Goal: Find specific page/section: Find specific page/section

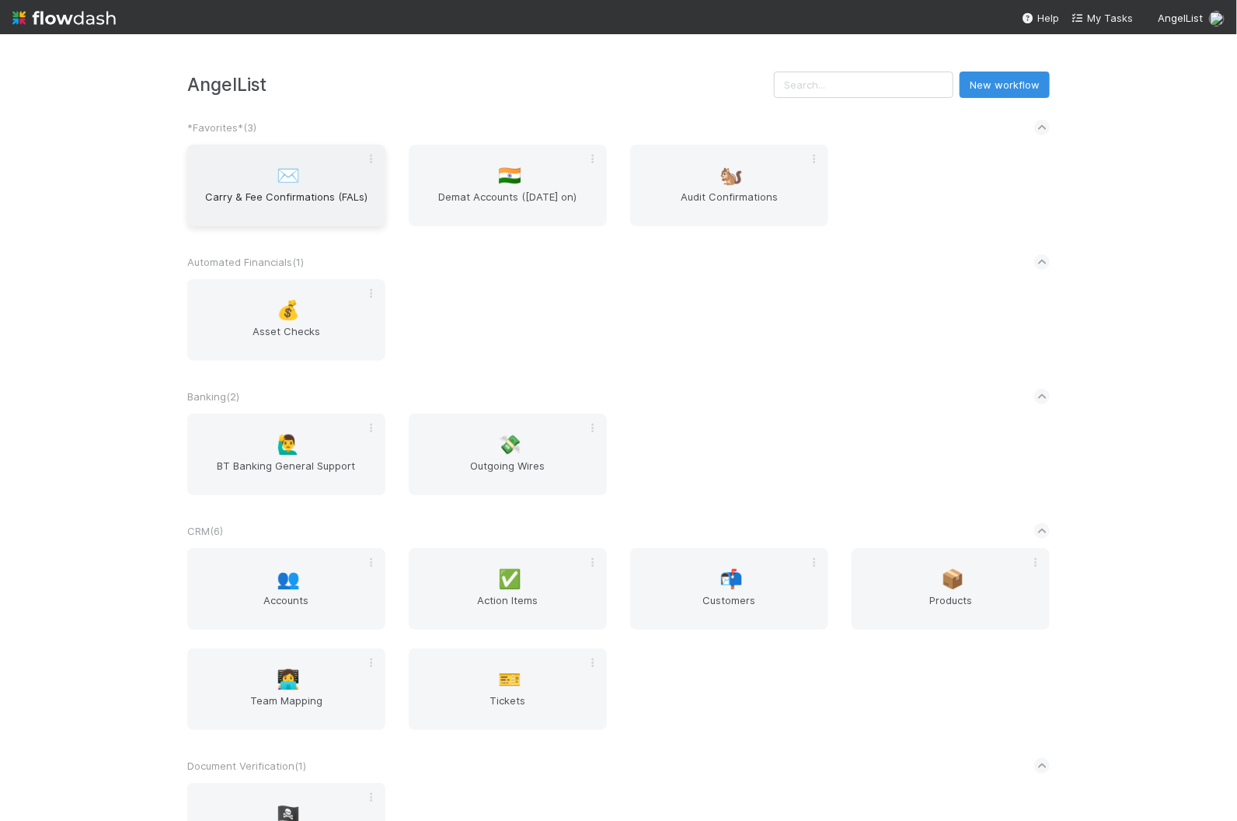
scroll to position [1679, 0]
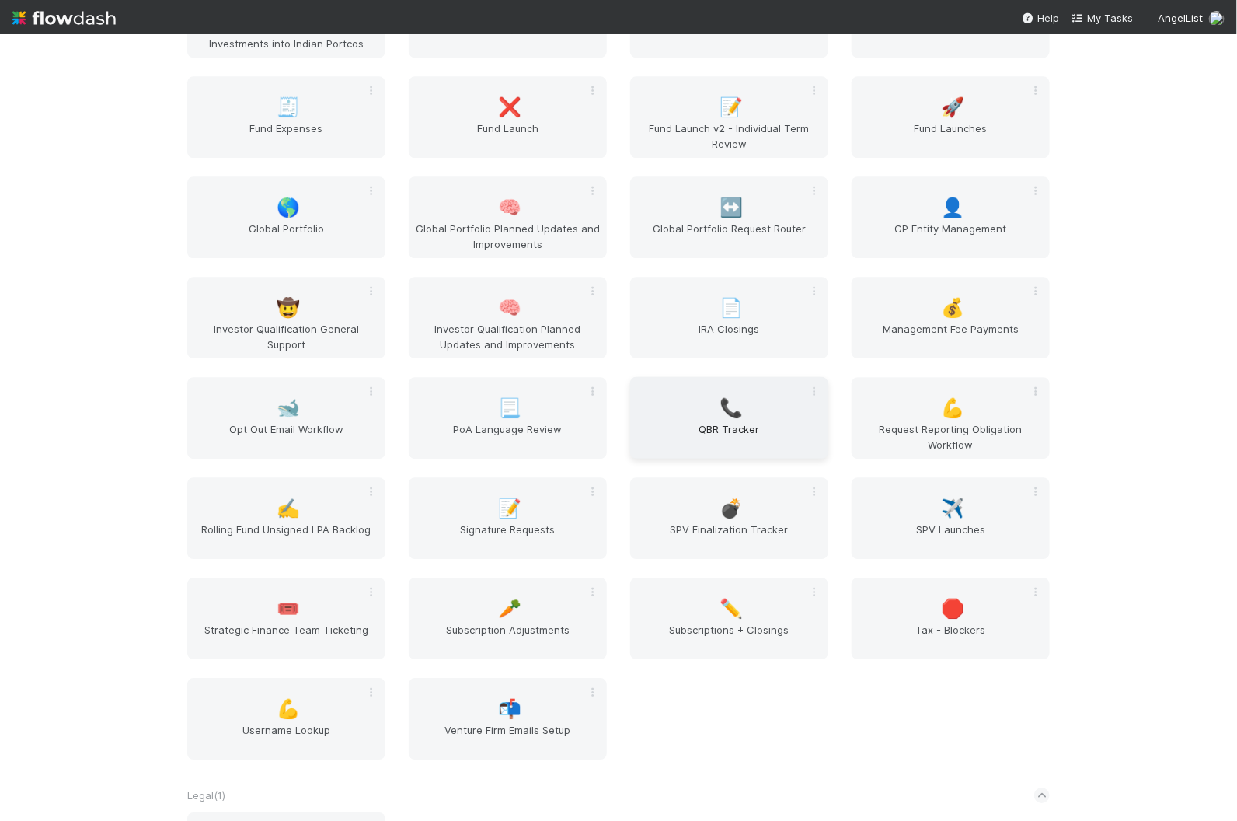
click at [692, 421] on span "QBR Tracker" at bounding box center [729, 436] width 186 height 31
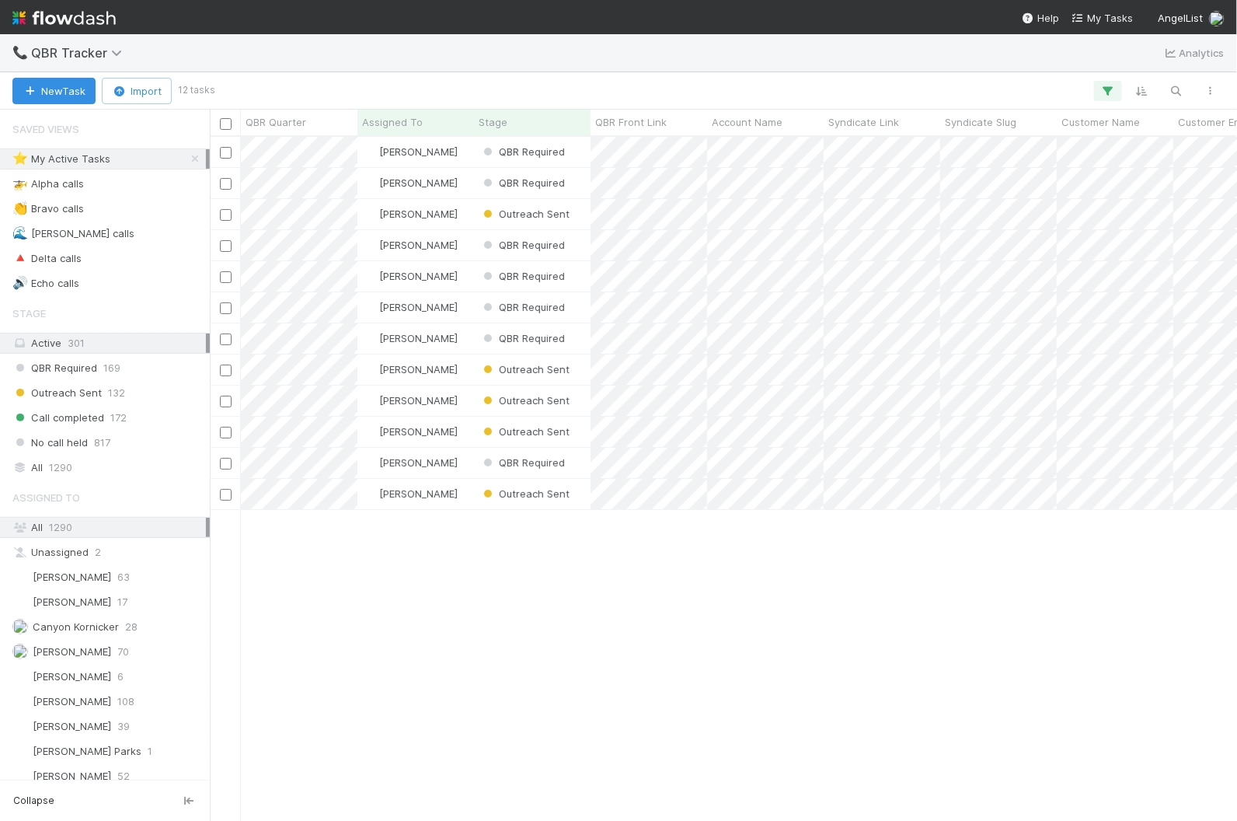
scroll to position [684, 1027]
click at [1188, 92] on button "button" at bounding box center [1177, 91] width 28 height 20
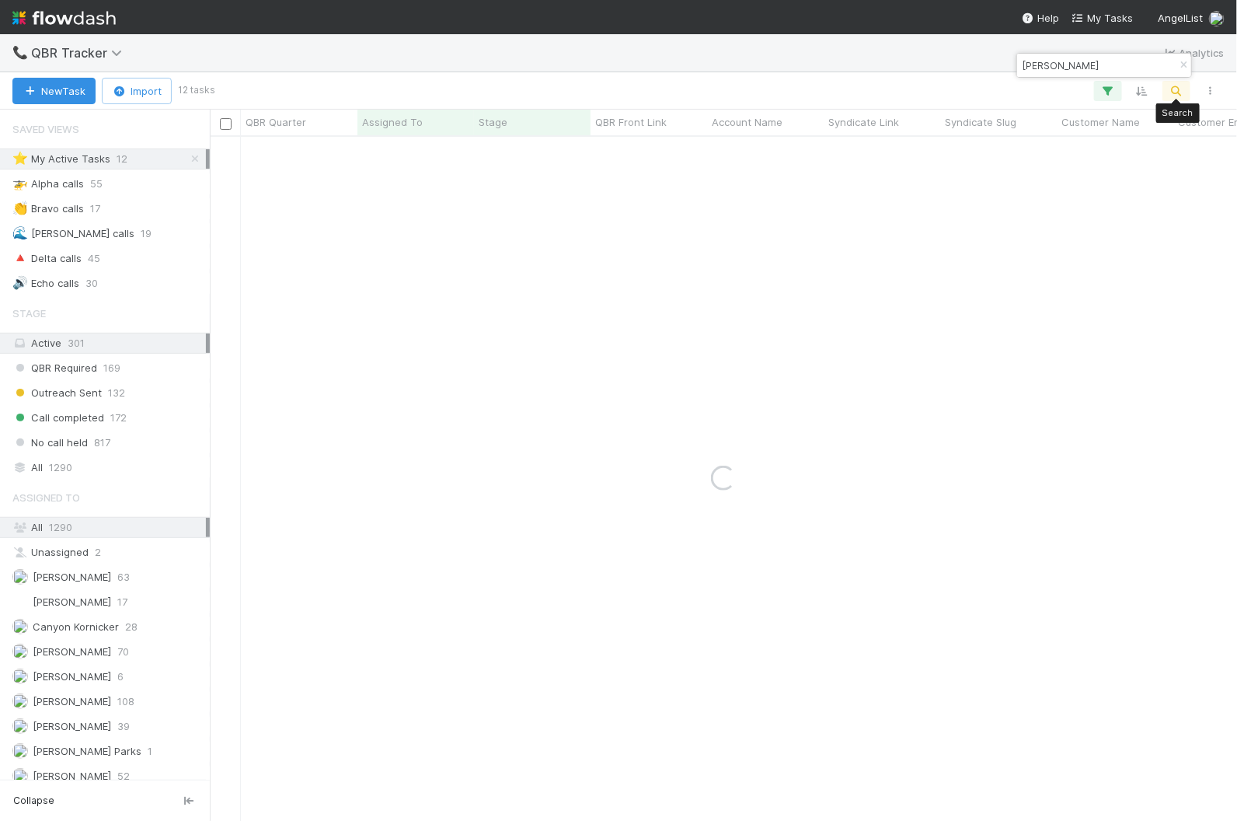
type input "[PERSON_NAME]"
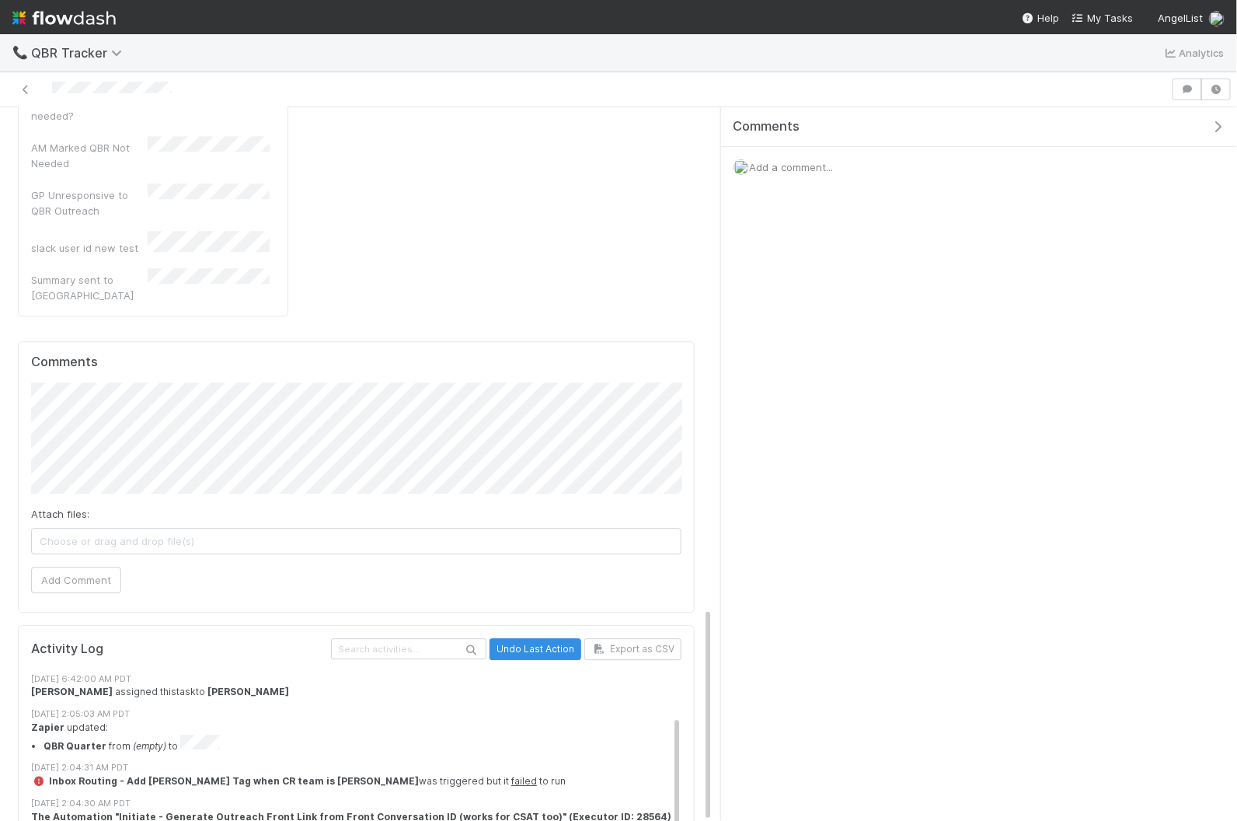
scroll to position [49, 0]
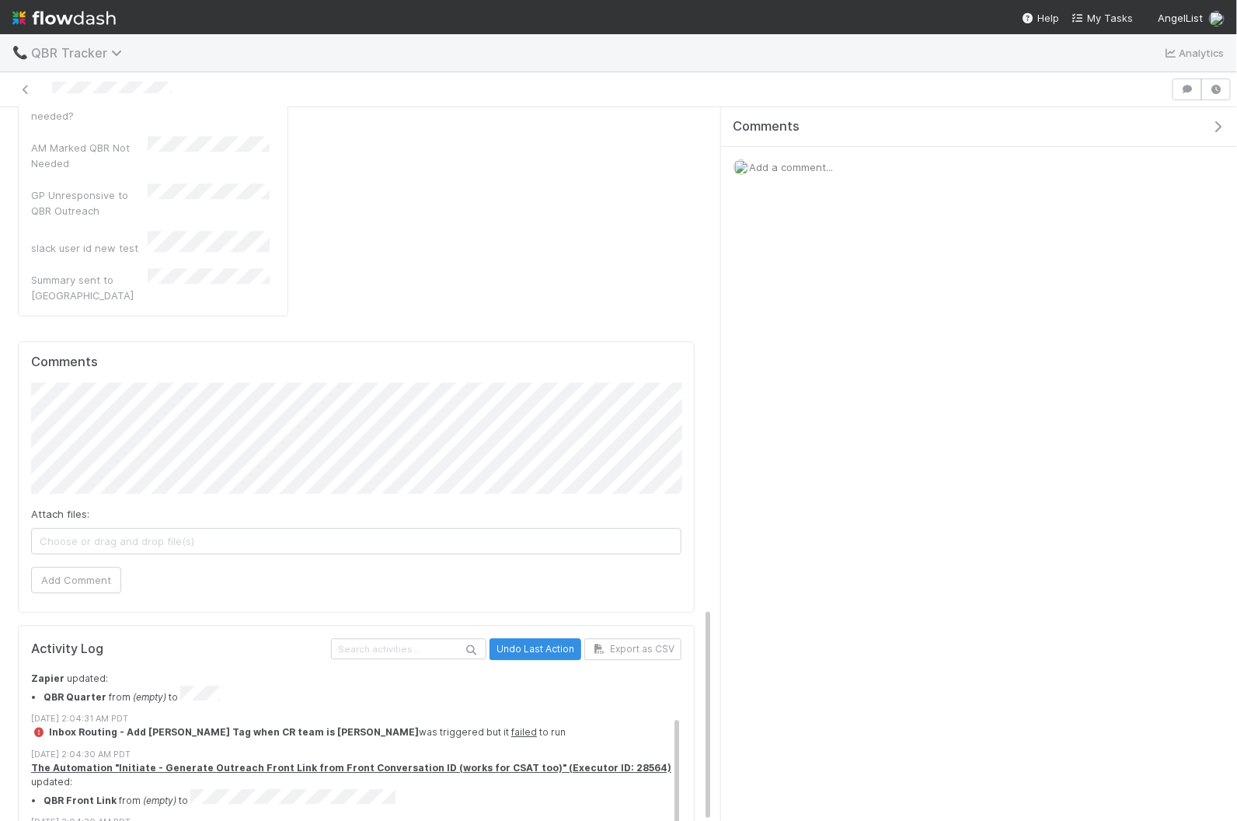
click at [44, 53] on span "QBR Tracker" at bounding box center [80, 53] width 99 height 16
click at [127, 50] on div "Search workflows" at bounding box center [618, 410] width 1237 height 821
click at [26, 86] on icon at bounding box center [26, 90] width 16 height 10
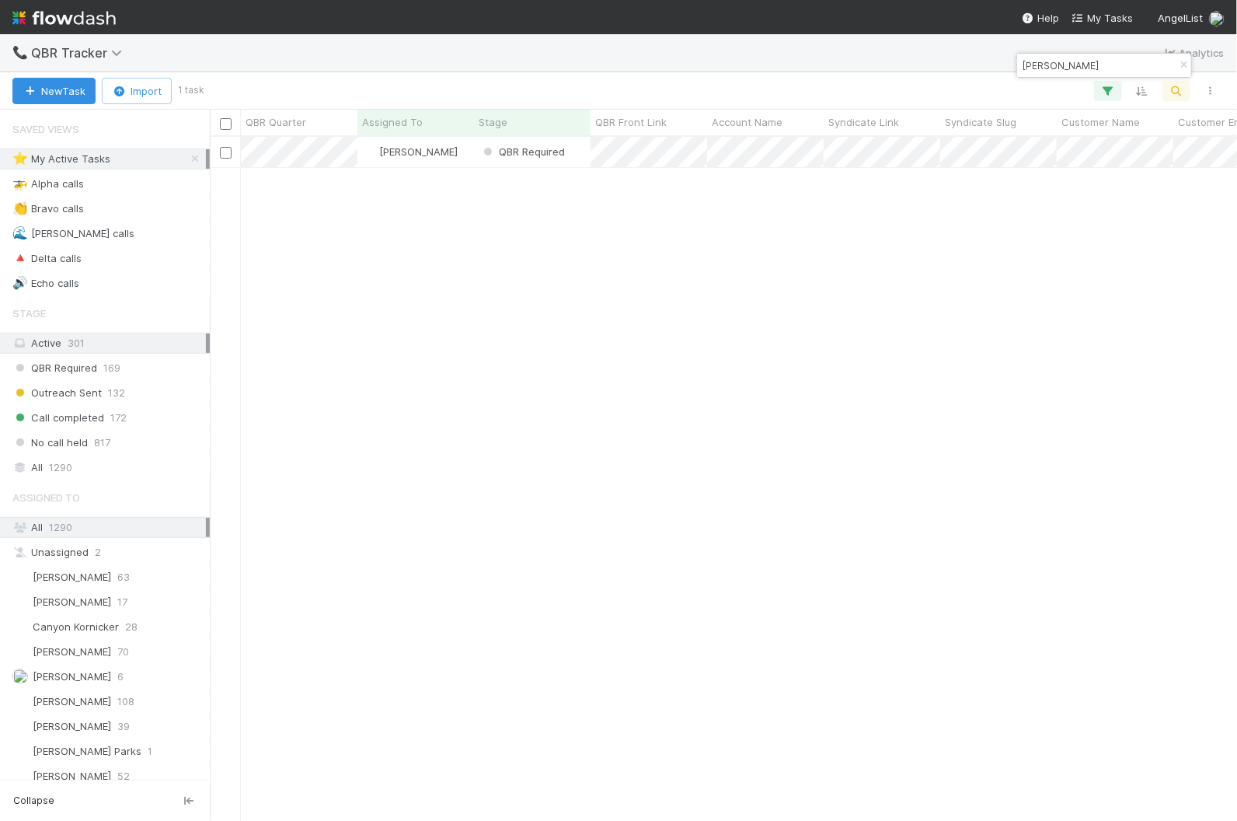
scroll to position [684, 1027]
click at [108, 520] on div "All 1290" at bounding box center [109, 527] width 194 height 19
click at [131, 459] on div "All 1290" at bounding box center [109, 467] width 194 height 19
click at [148, 522] on div "All 1290" at bounding box center [109, 527] width 194 height 19
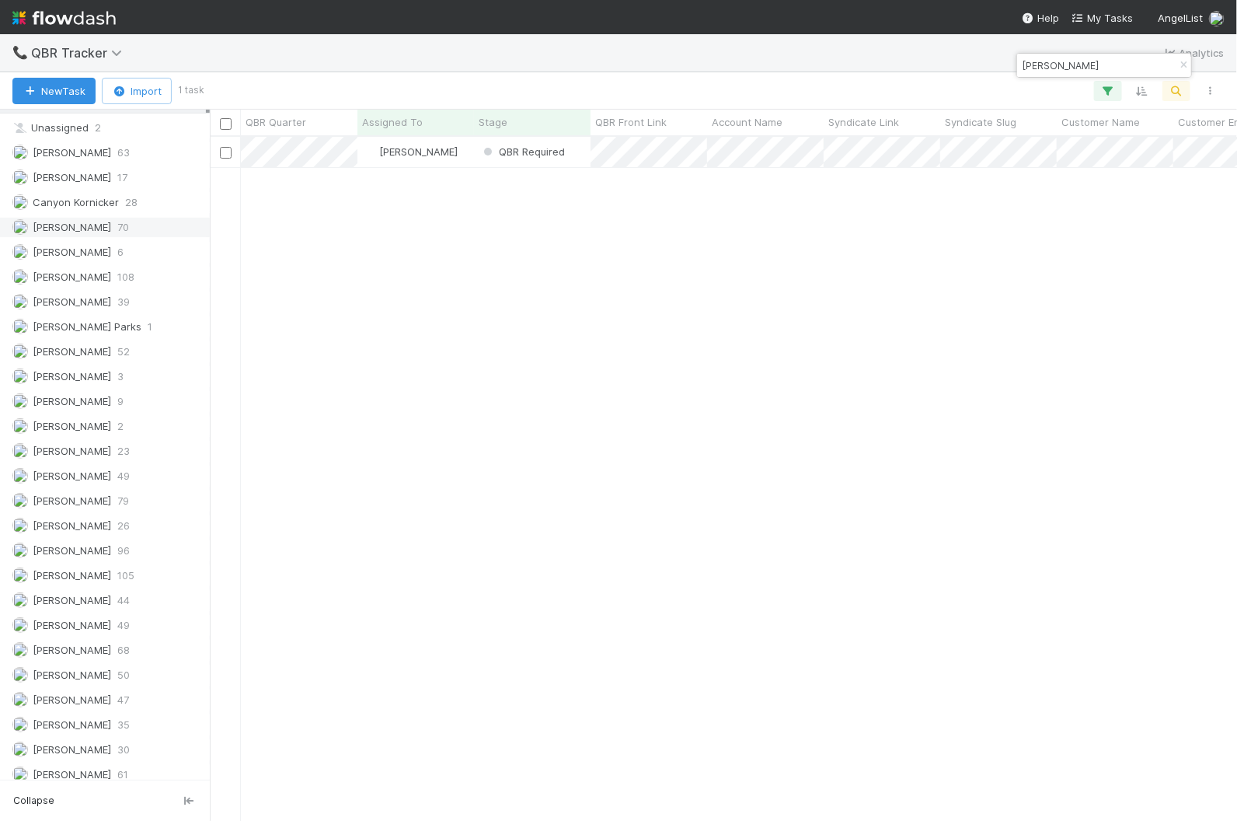
scroll to position [483, 0]
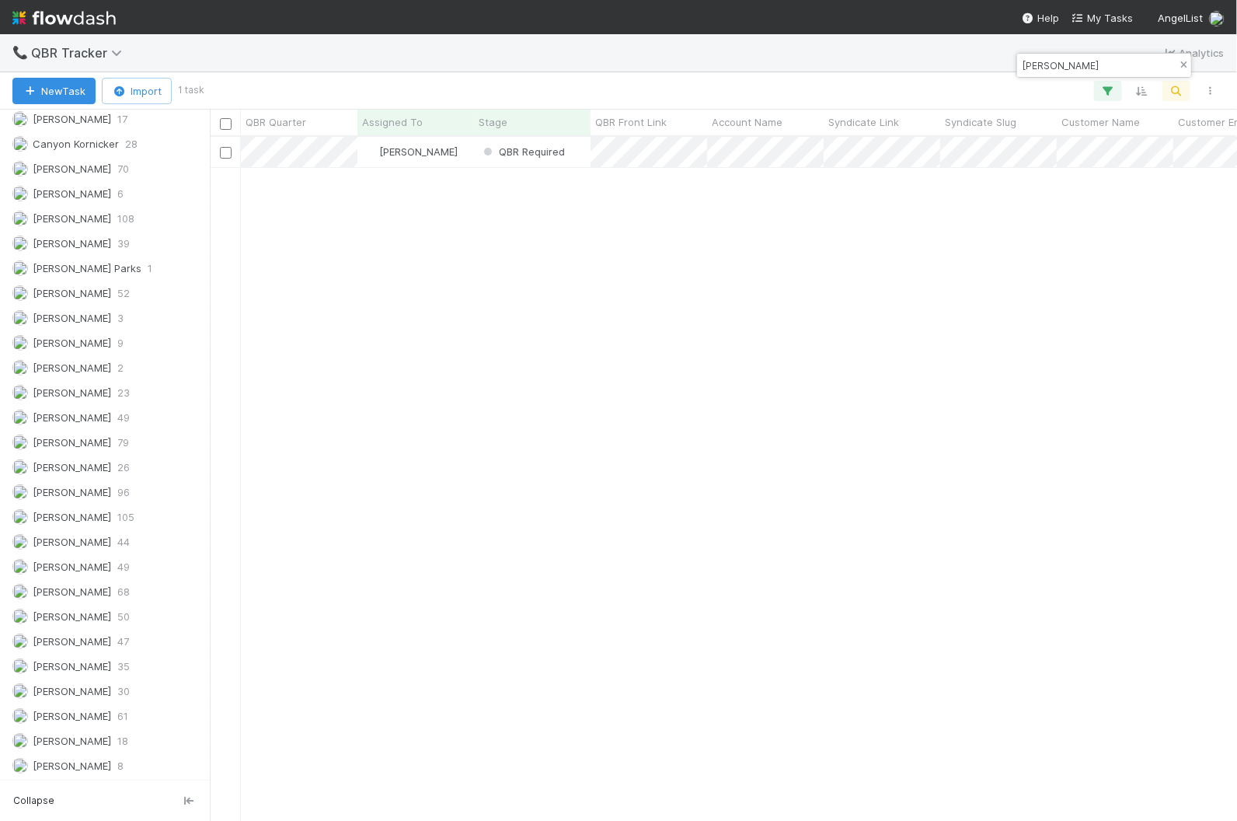
click at [1177, 70] on button "button" at bounding box center [1183, 65] width 17 height 19
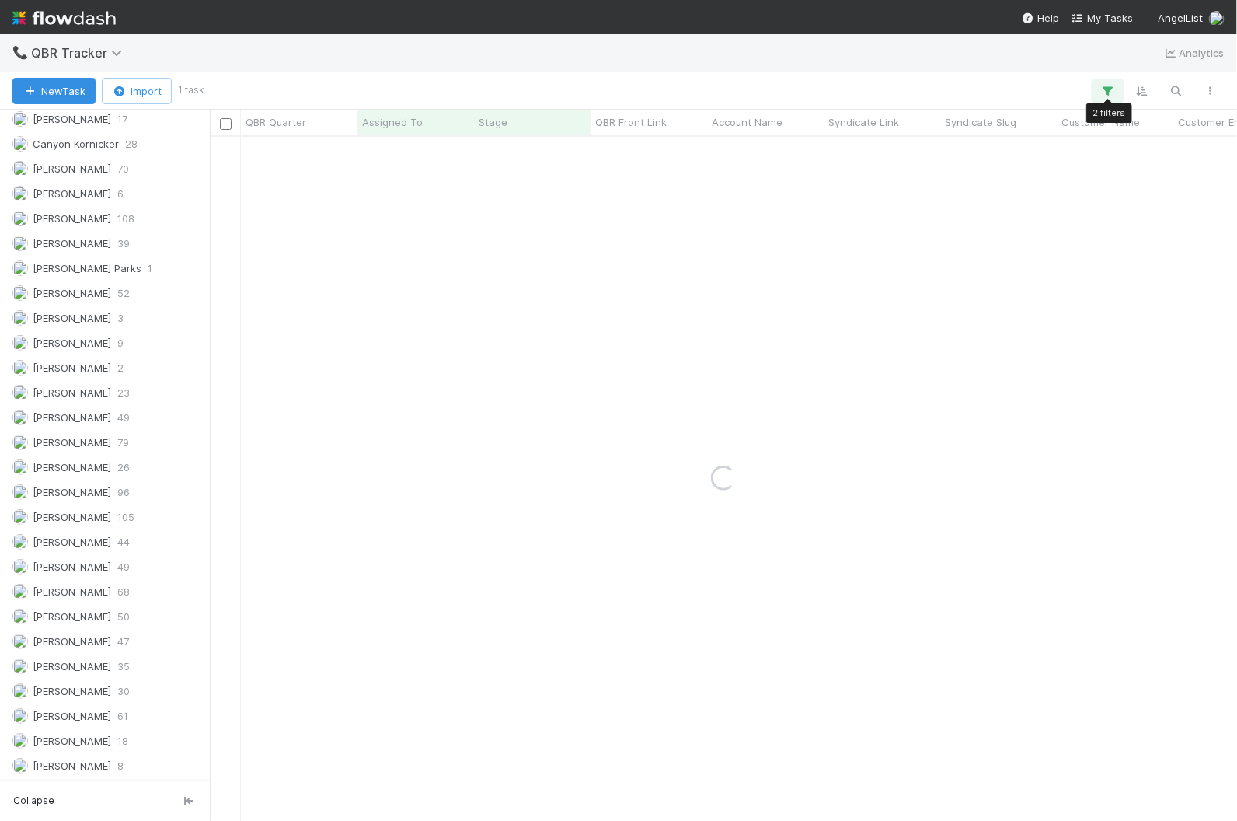
click at [1111, 84] on icon "button" at bounding box center [1108, 91] width 16 height 14
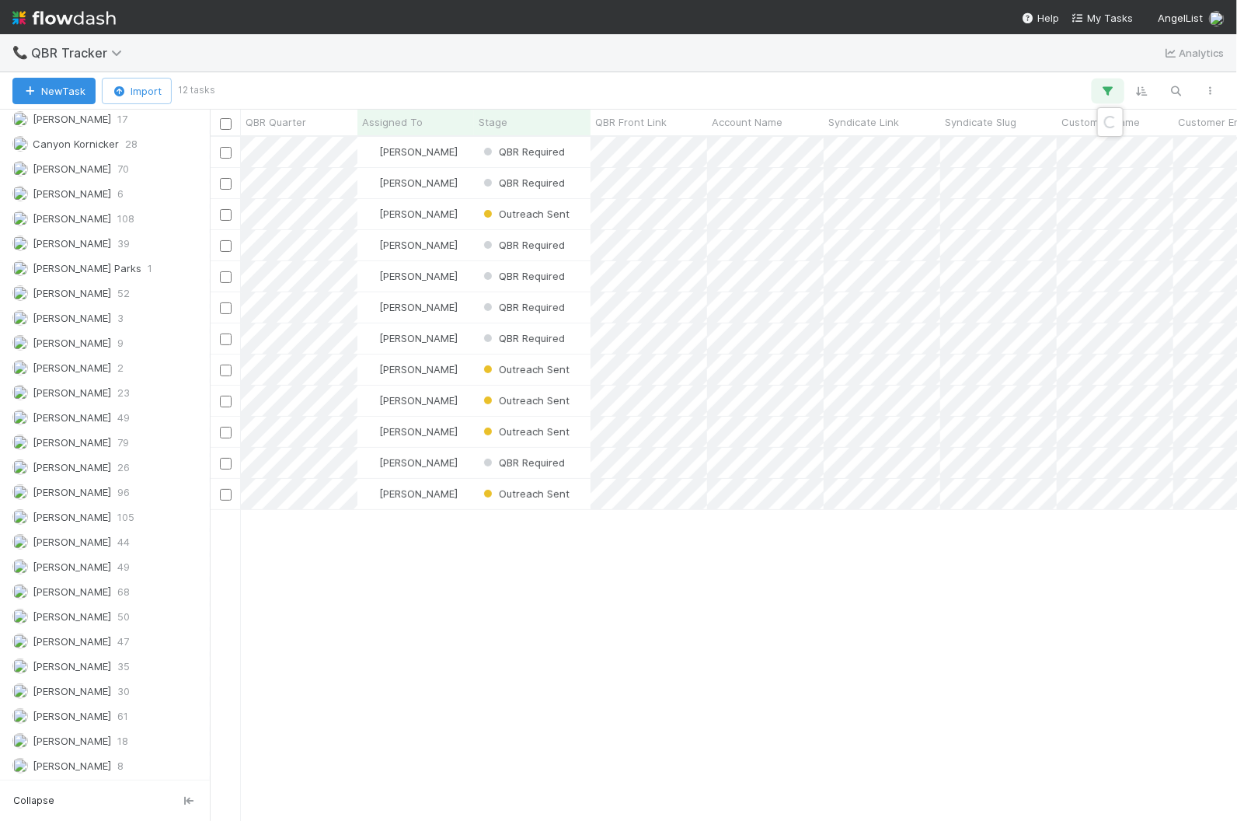
scroll to position [684, 1027]
click at [1091, 199] on icon at bounding box center [1089, 199] width 16 height 9
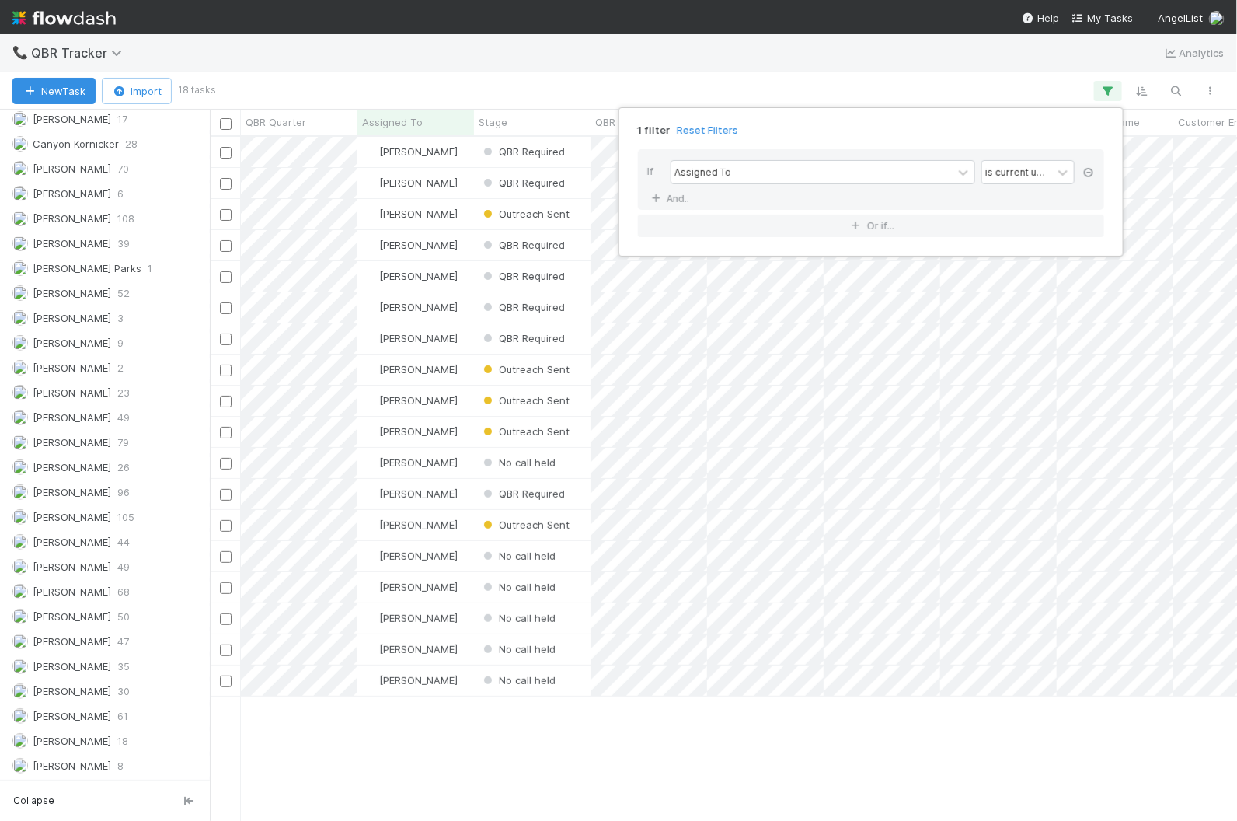
scroll to position [684, 1027]
click at [1090, 174] on icon at bounding box center [1089, 172] width 16 height 9
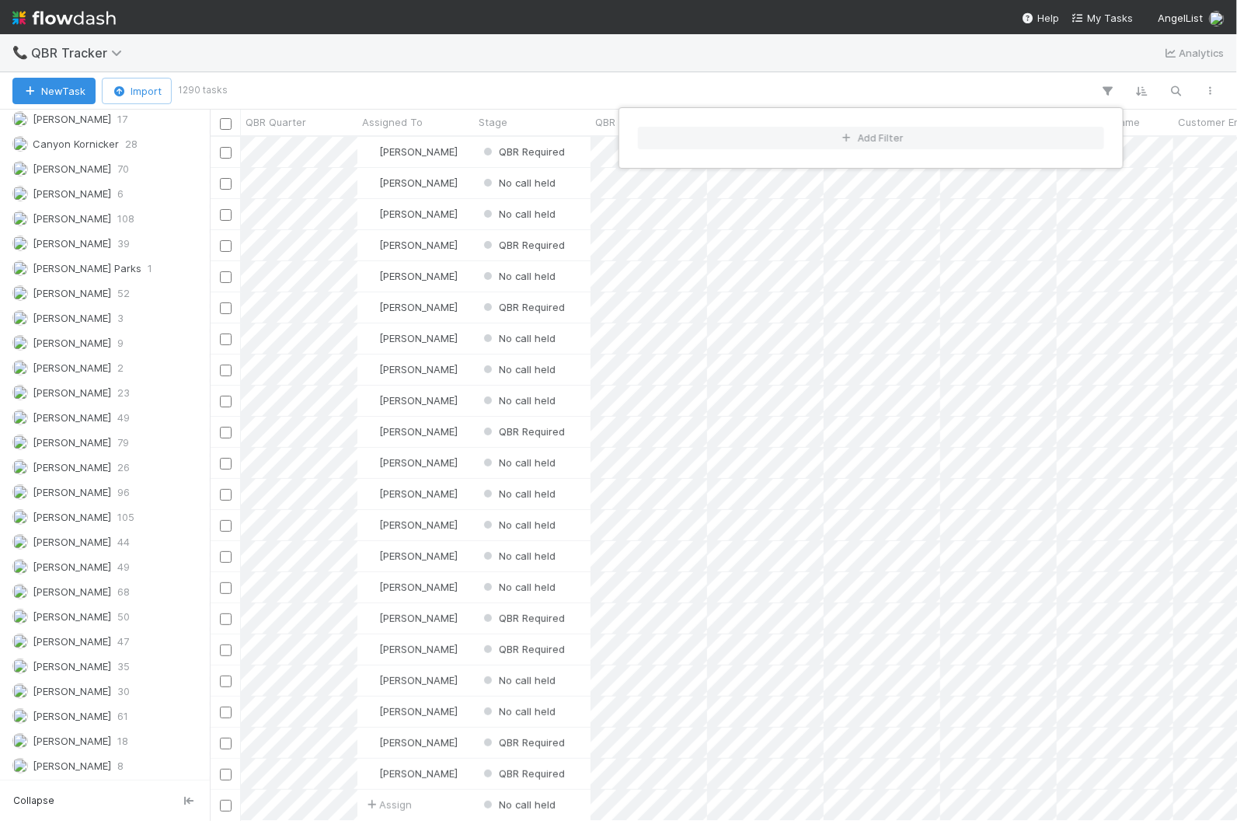
click at [1043, 86] on div "Add Filter" at bounding box center [618, 410] width 1237 height 821
click at [1170, 91] on div "Add Filter" at bounding box center [618, 410] width 1237 height 821
click at [1170, 91] on icon "button" at bounding box center [1177, 91] width 16 height 14
type input "moth"
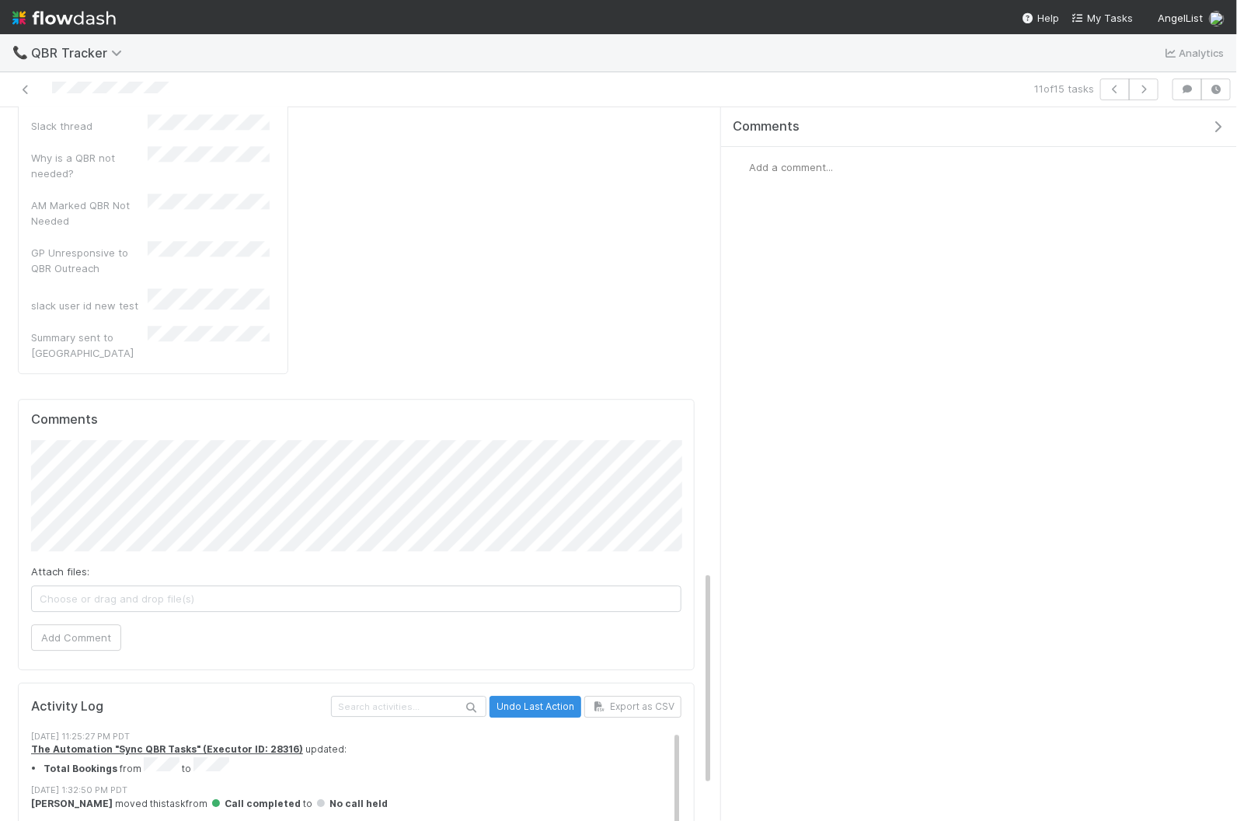
scroll to position [1660, 0]
